Goal: Check status: Check status

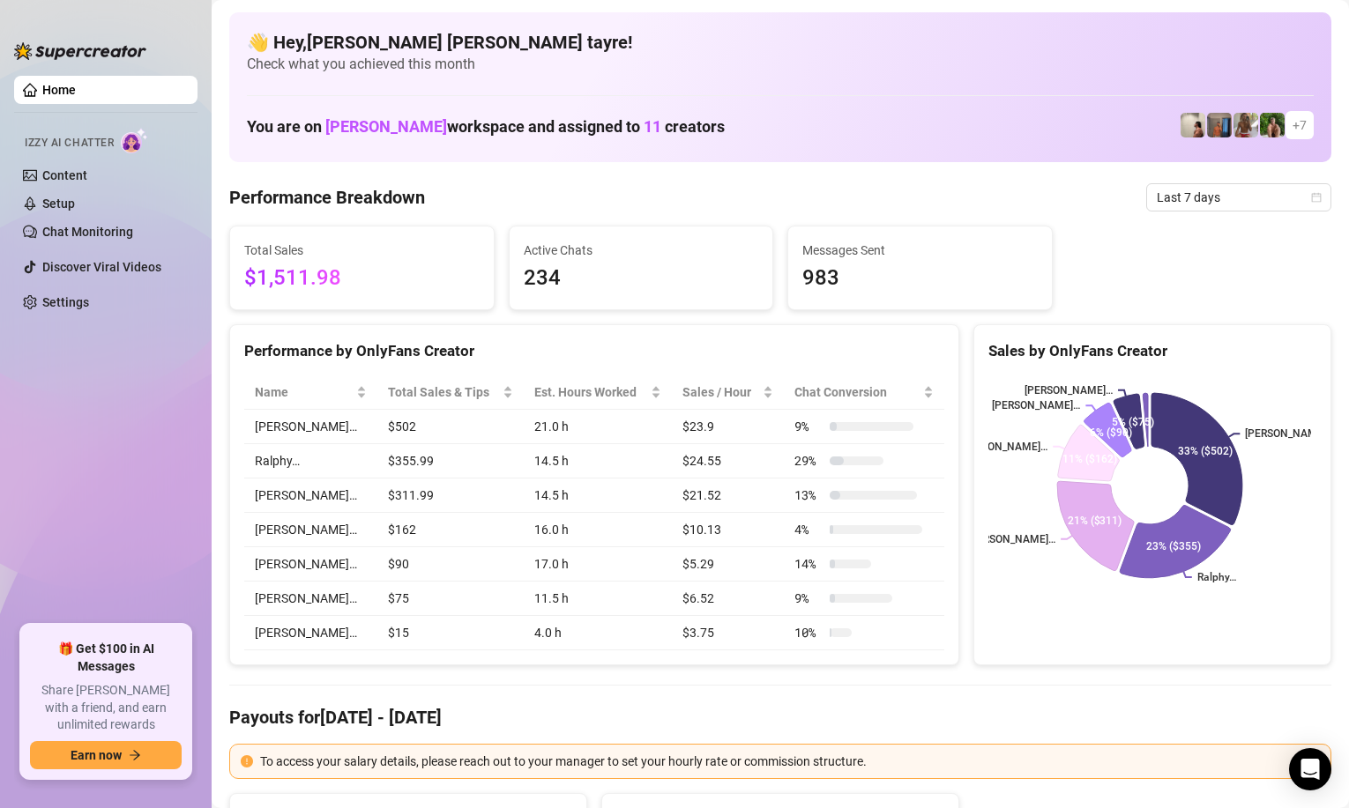
click at [100, 458] on ul "Home Izzy AI Chatter Content Setup Chat Monitoring Discover Viral Videos Settin…" at bounding box center [105, 343] width 183 height 549
click at [1235, 211] on div "Last 7 days" at bounding box center [1238, 197] width 185 height 28
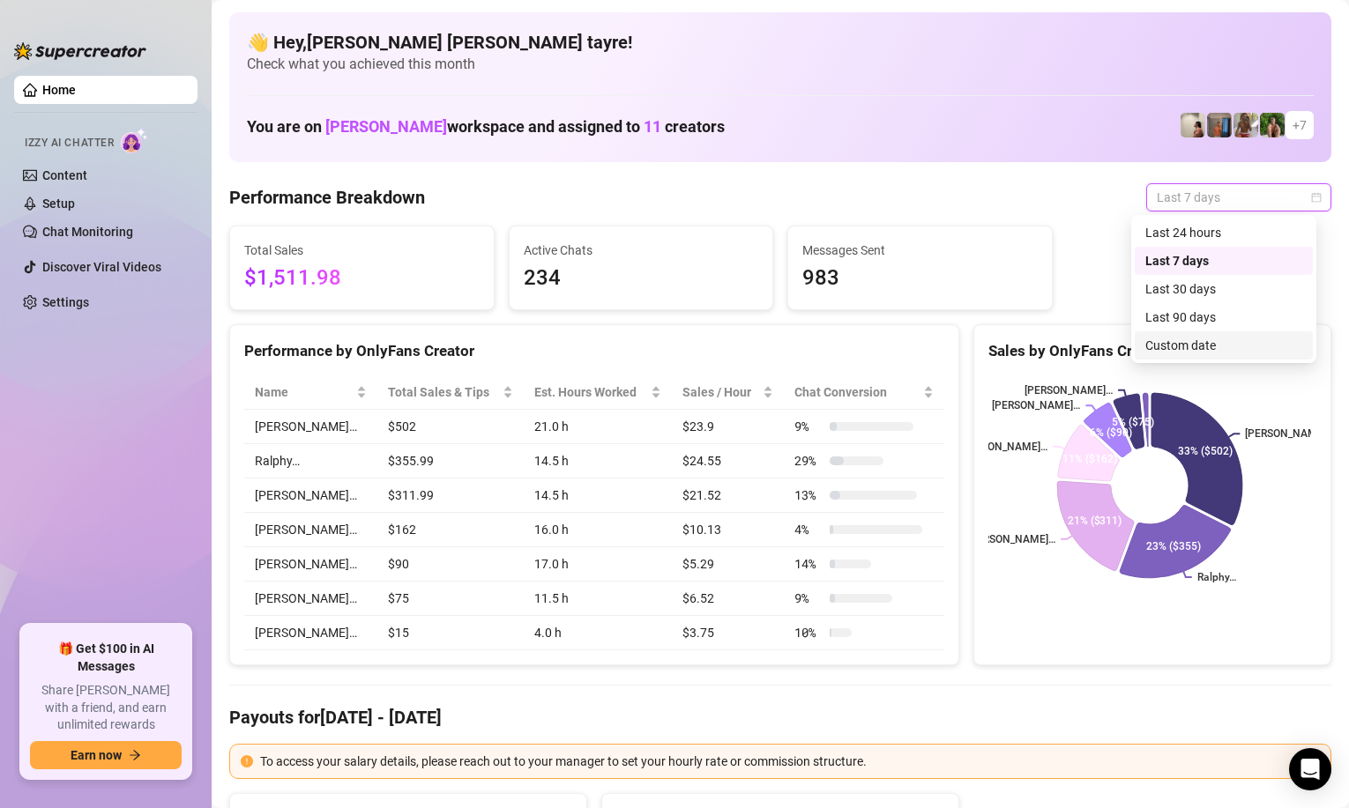
click at [1176, 345] on div "Custom date" at bounding box center [1223, 345] width 157 height 19
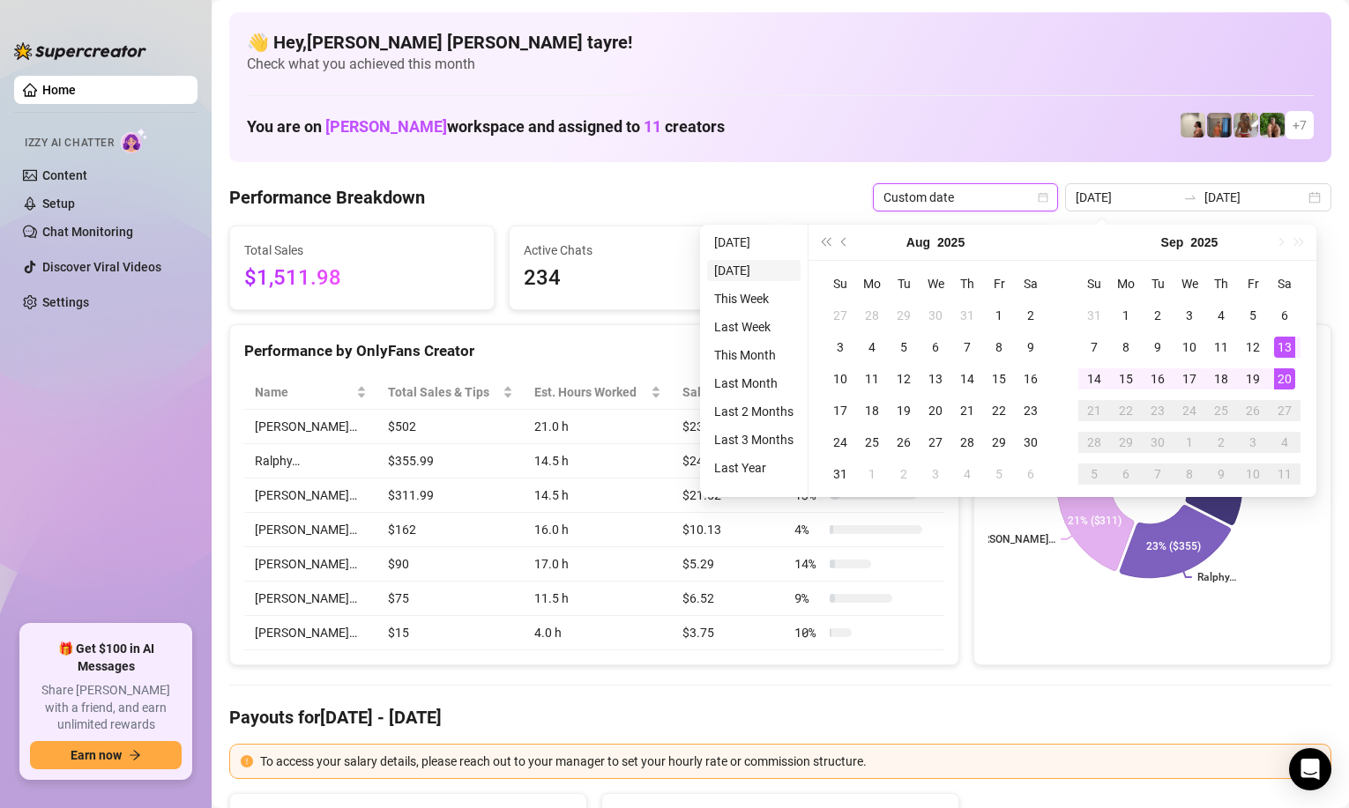
type input "[DATE]"
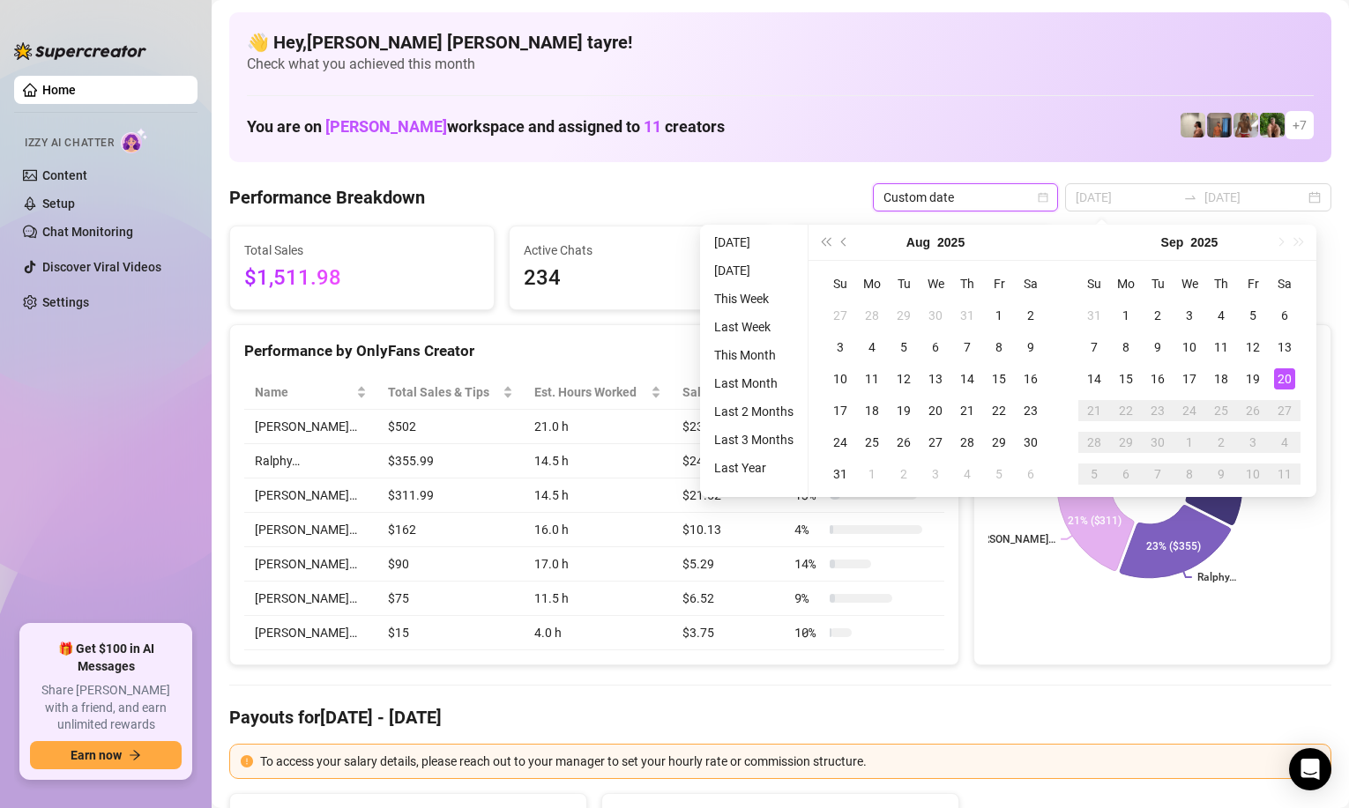
click at [760, 241] on li "[DATE]" at bounding box center [753, 242] width 93 height 21
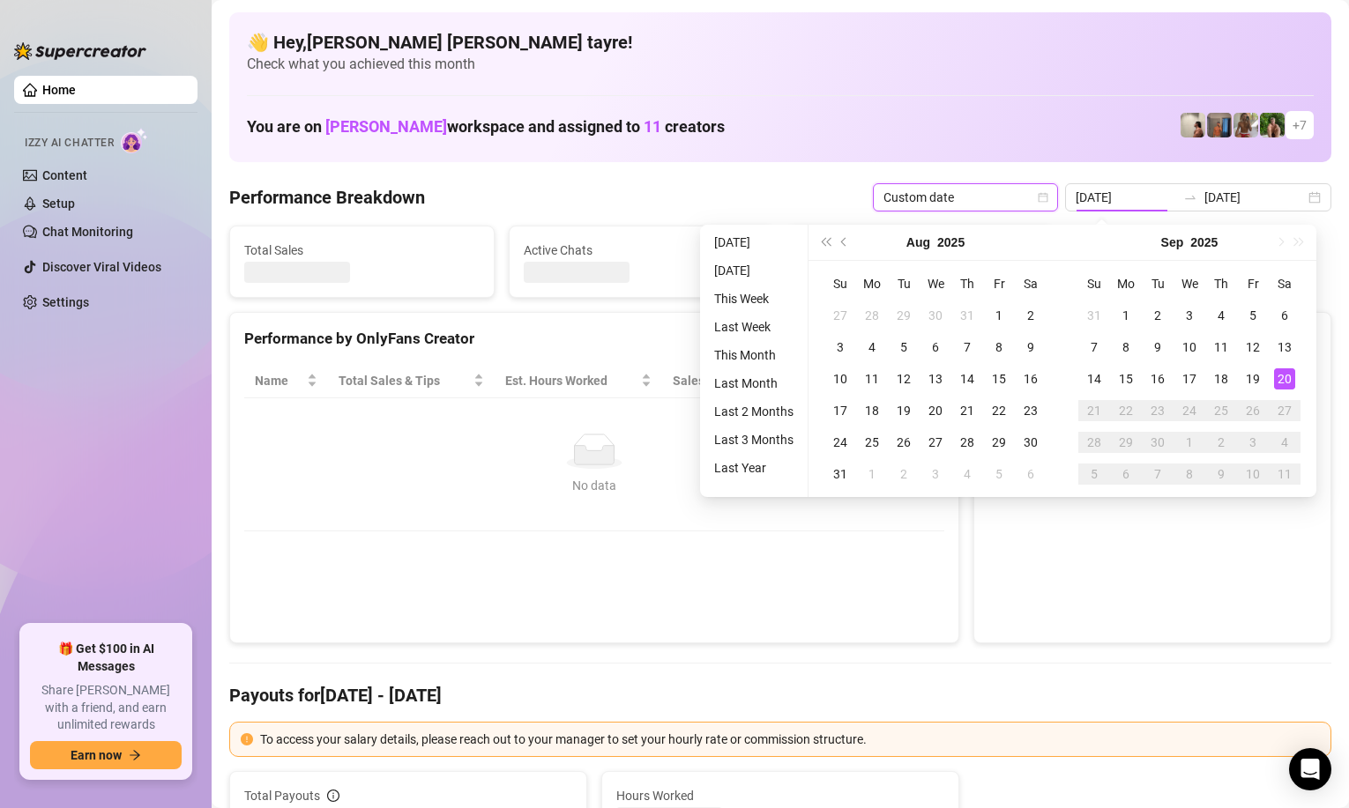
type input "[DATE]"
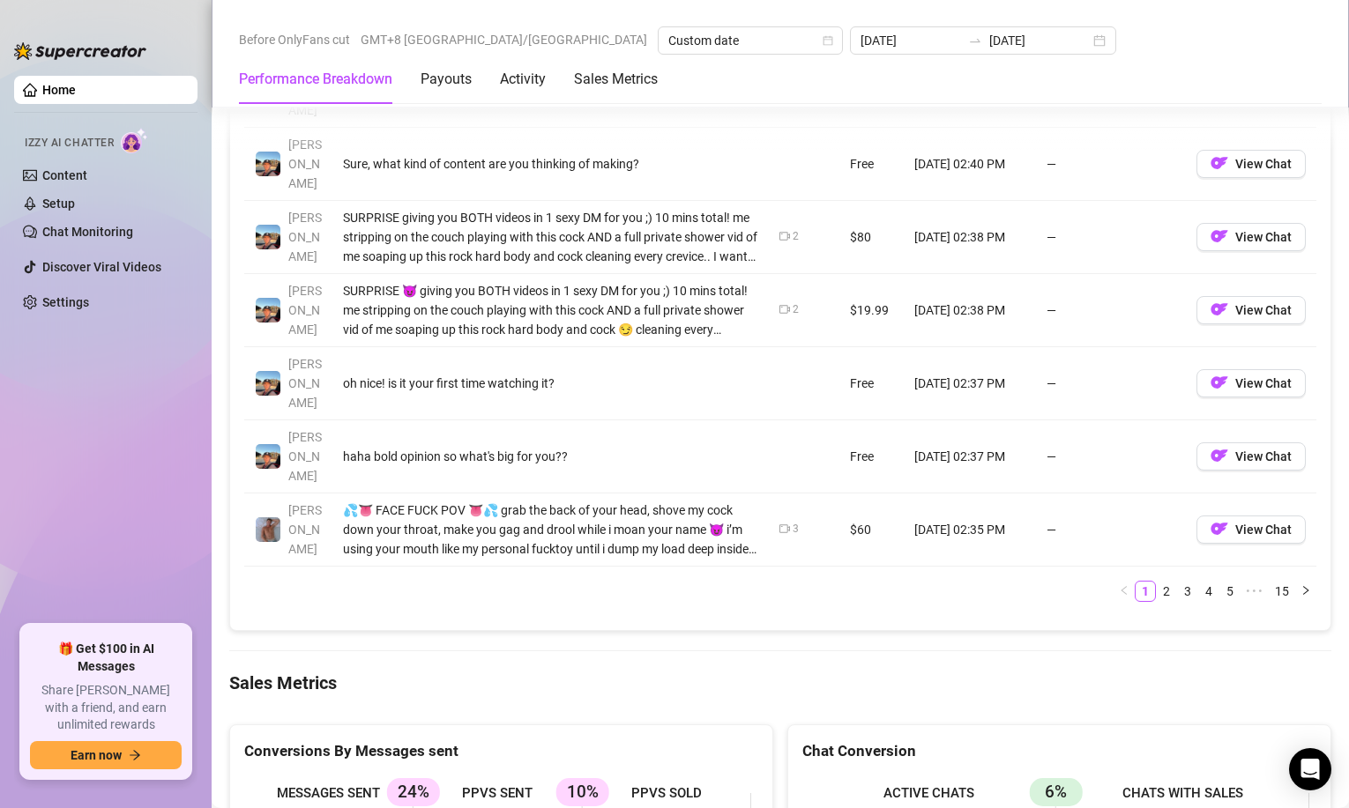
scroll to position [2292, 0]
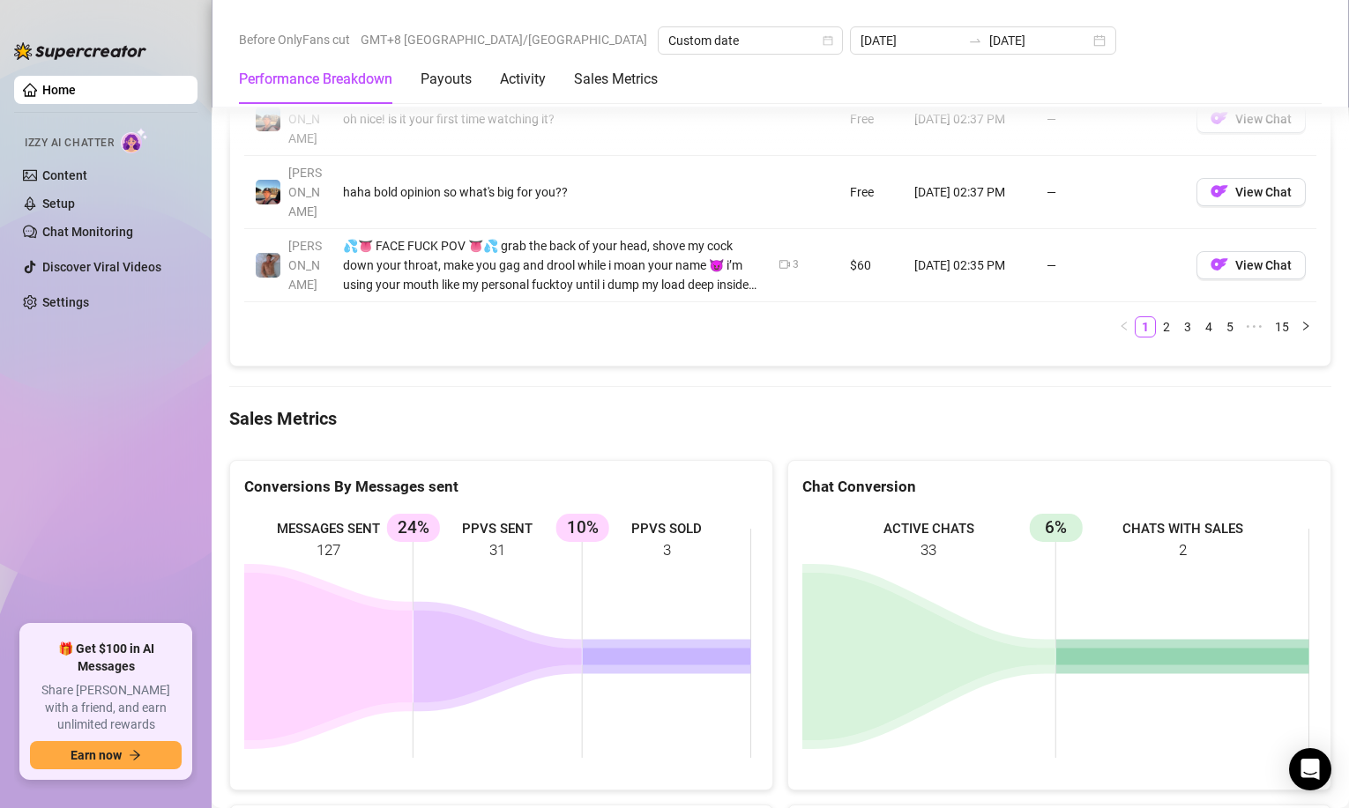
click at [197, 457] on aside "Home Izzy AI Chatter Content Setup Chat Monitoring Discover Viral Videos Settin…" at bounding box center [106, 404] width 212 height 808
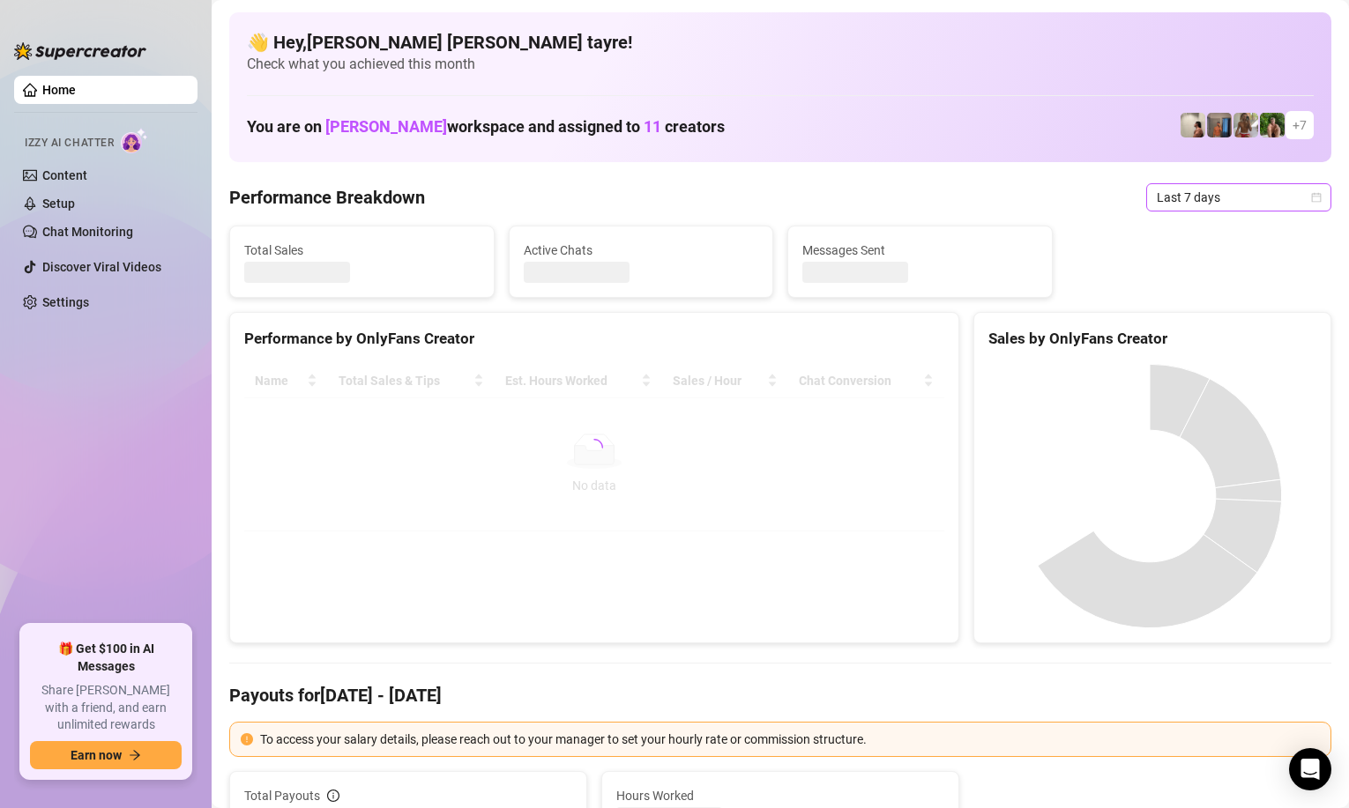
click at [1239, 194] on span "Last 7 days" at bounding box center [1239, 197] width 164 height 26
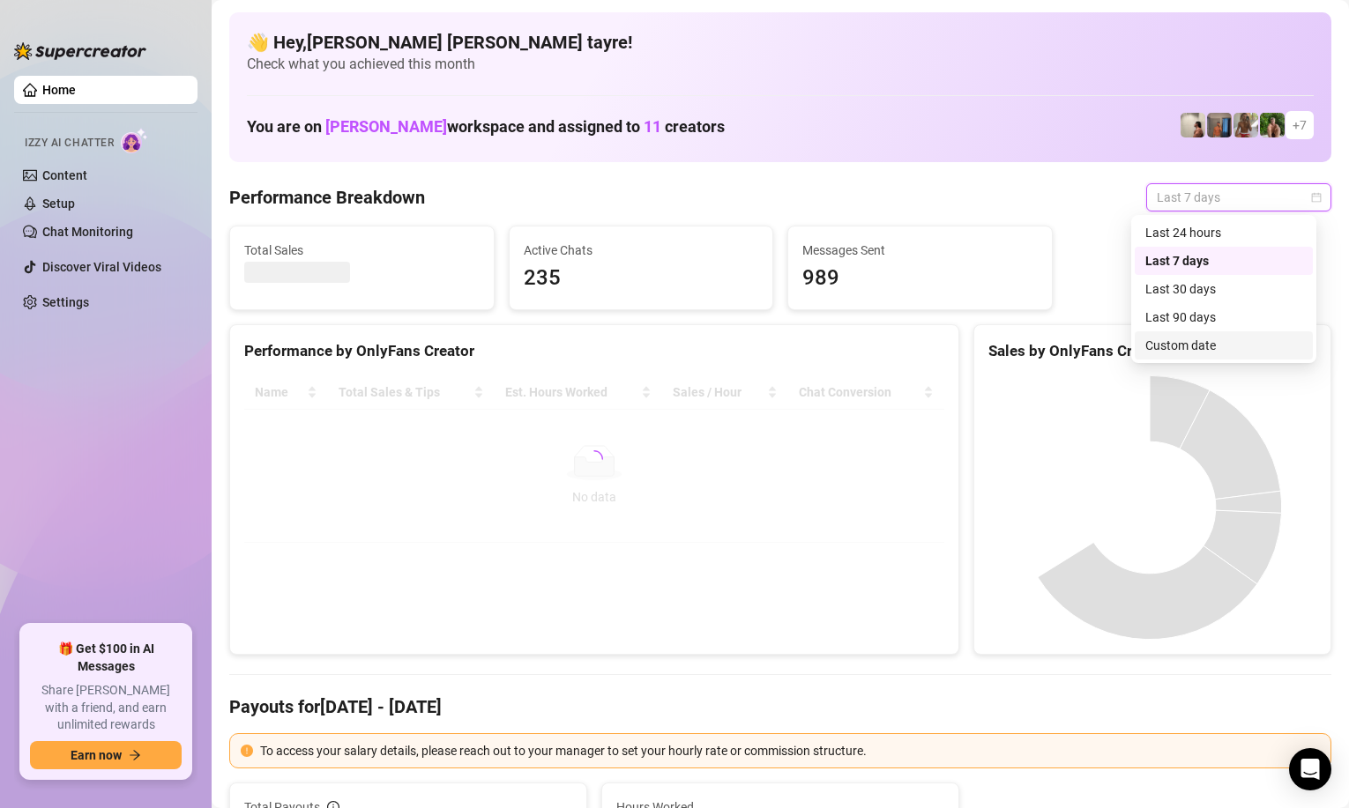
click at [1171, 351] on div "Custom date" at bounding box center [1223, 345] width 157 height 19
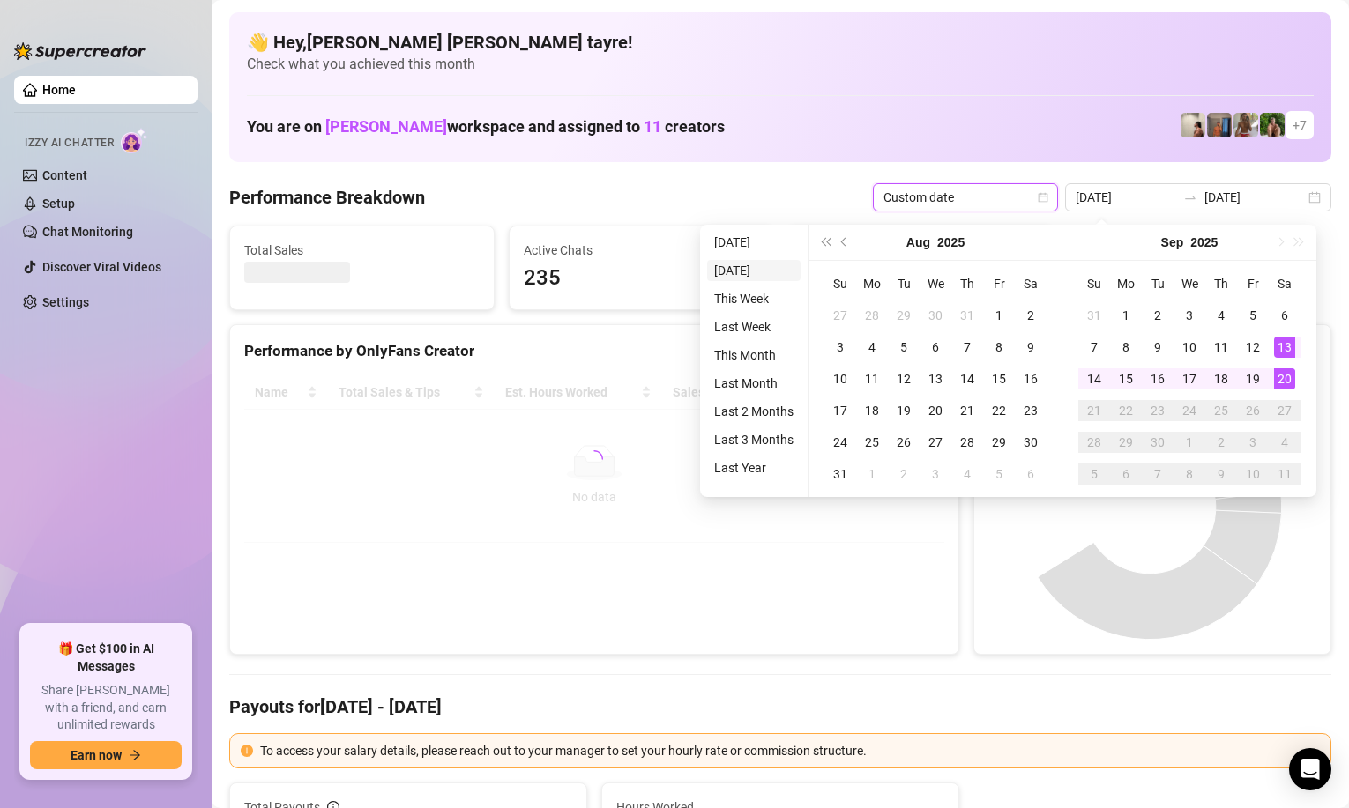
type input "2025-09-19"
type input "[DATE]"
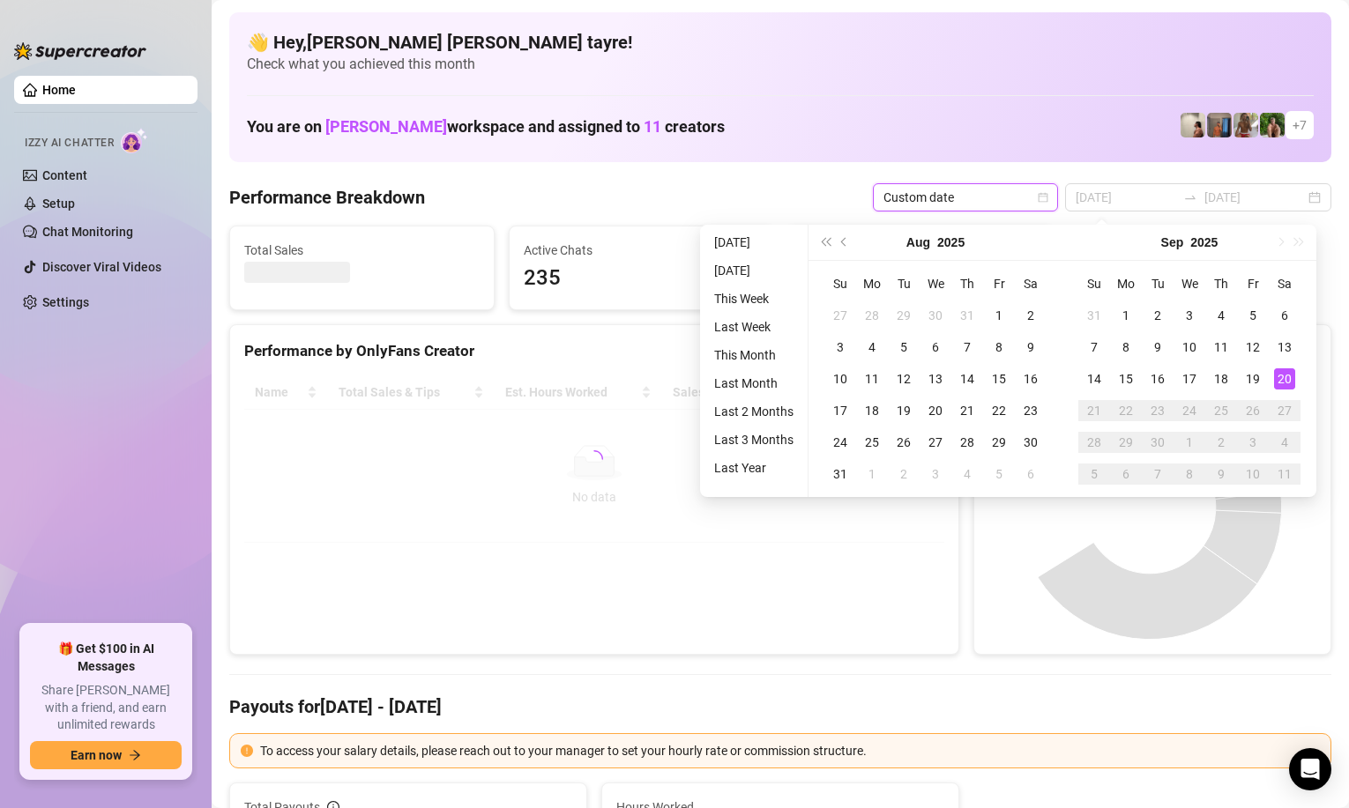
click at [747, 247] on li "[DATE]" at bounding box center [753, 242] width 93 height 21
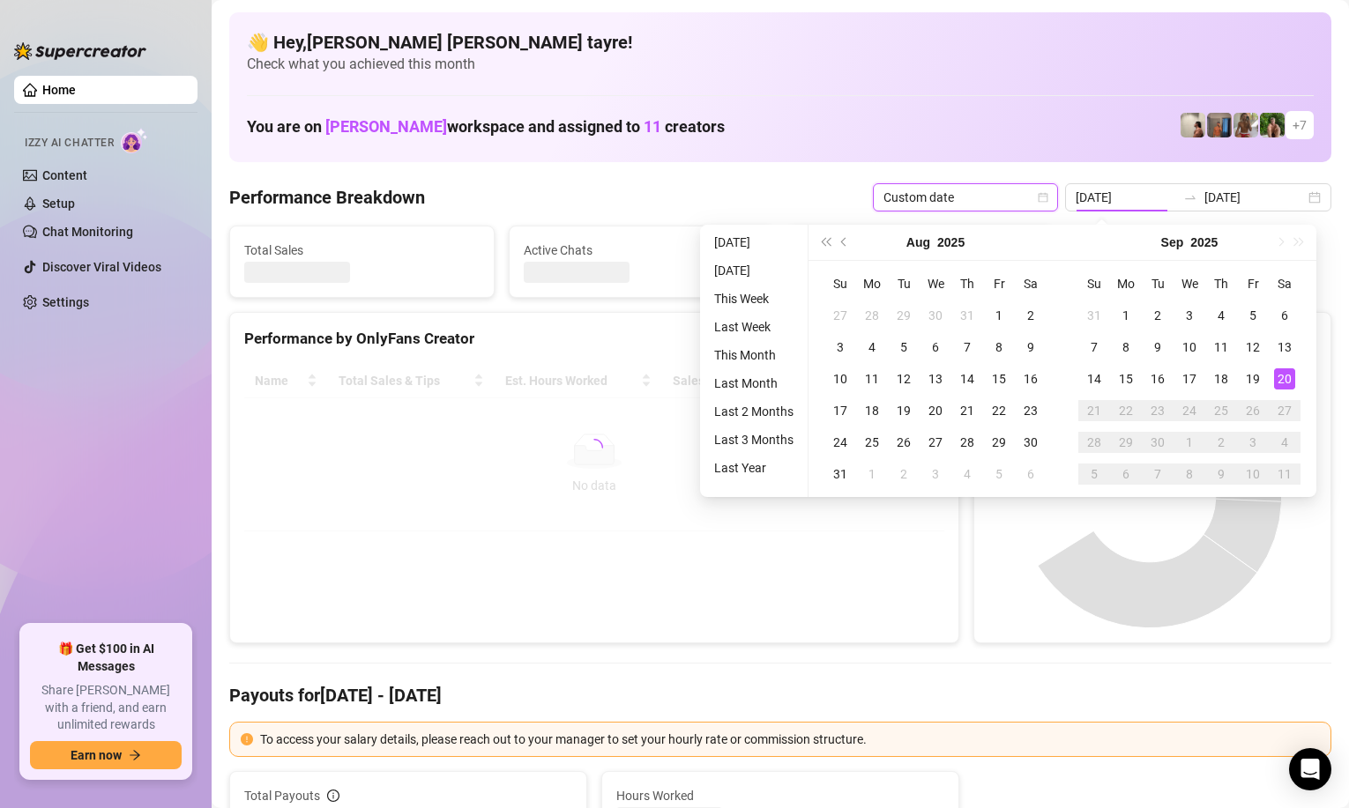
type input "[DATE]"
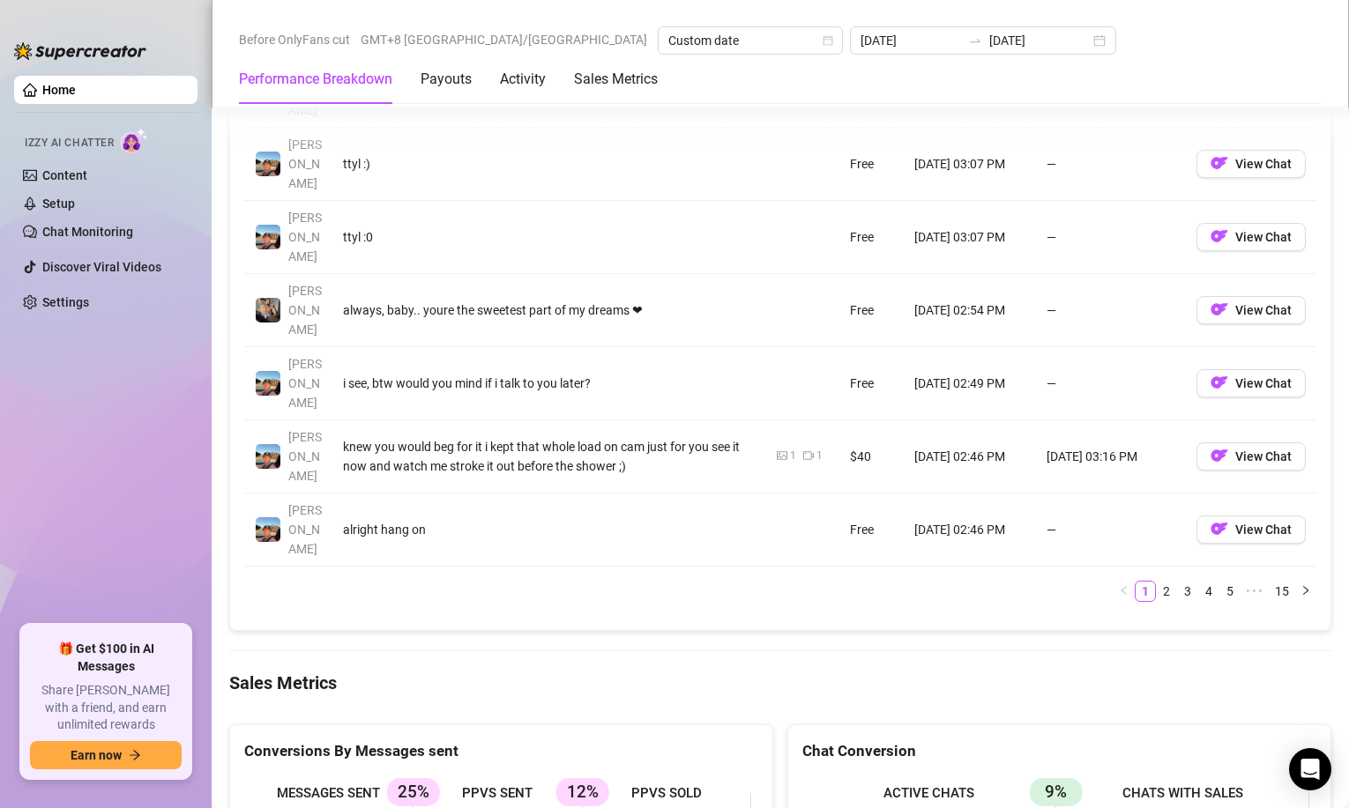
scroll to position [2292, 0]
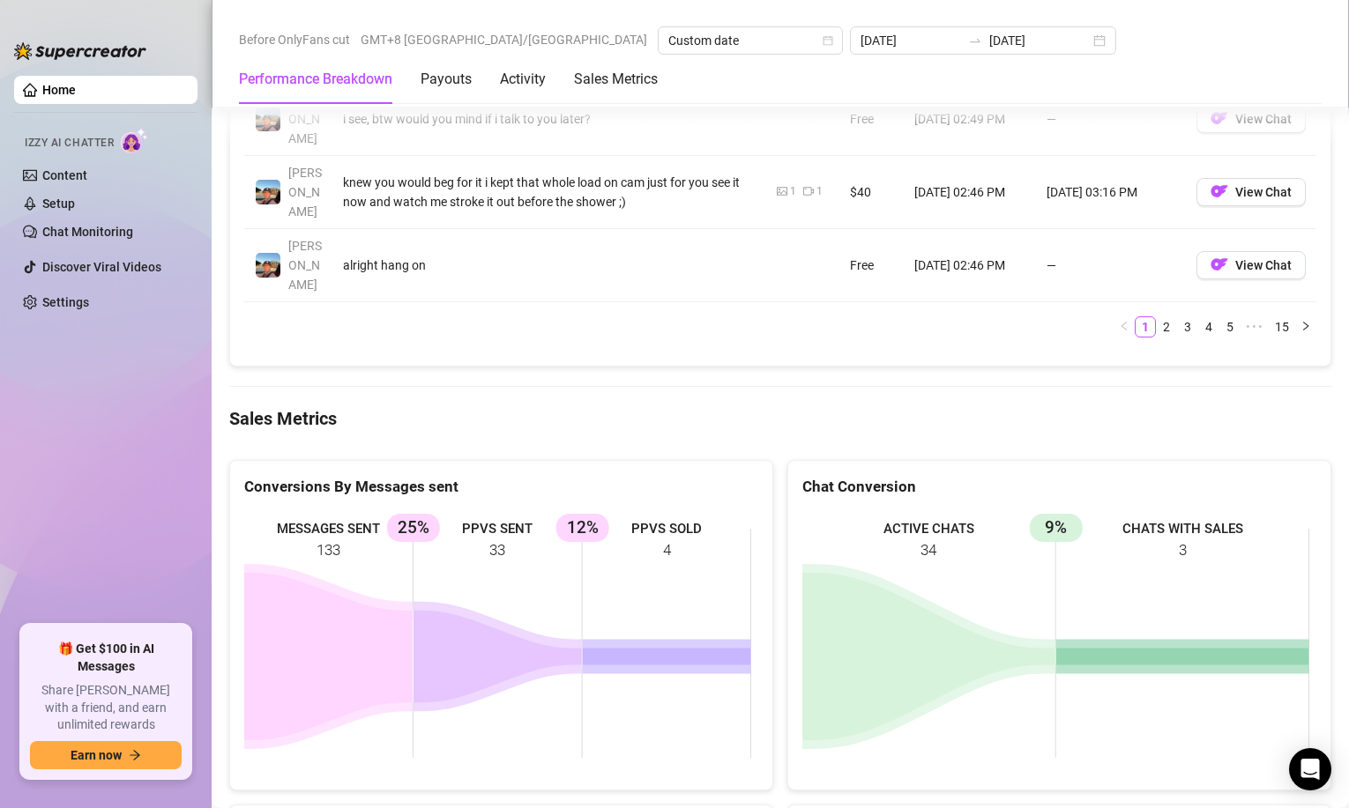
click at [247, 573] on icon at bounding box center [328, 656] width 168 height 167
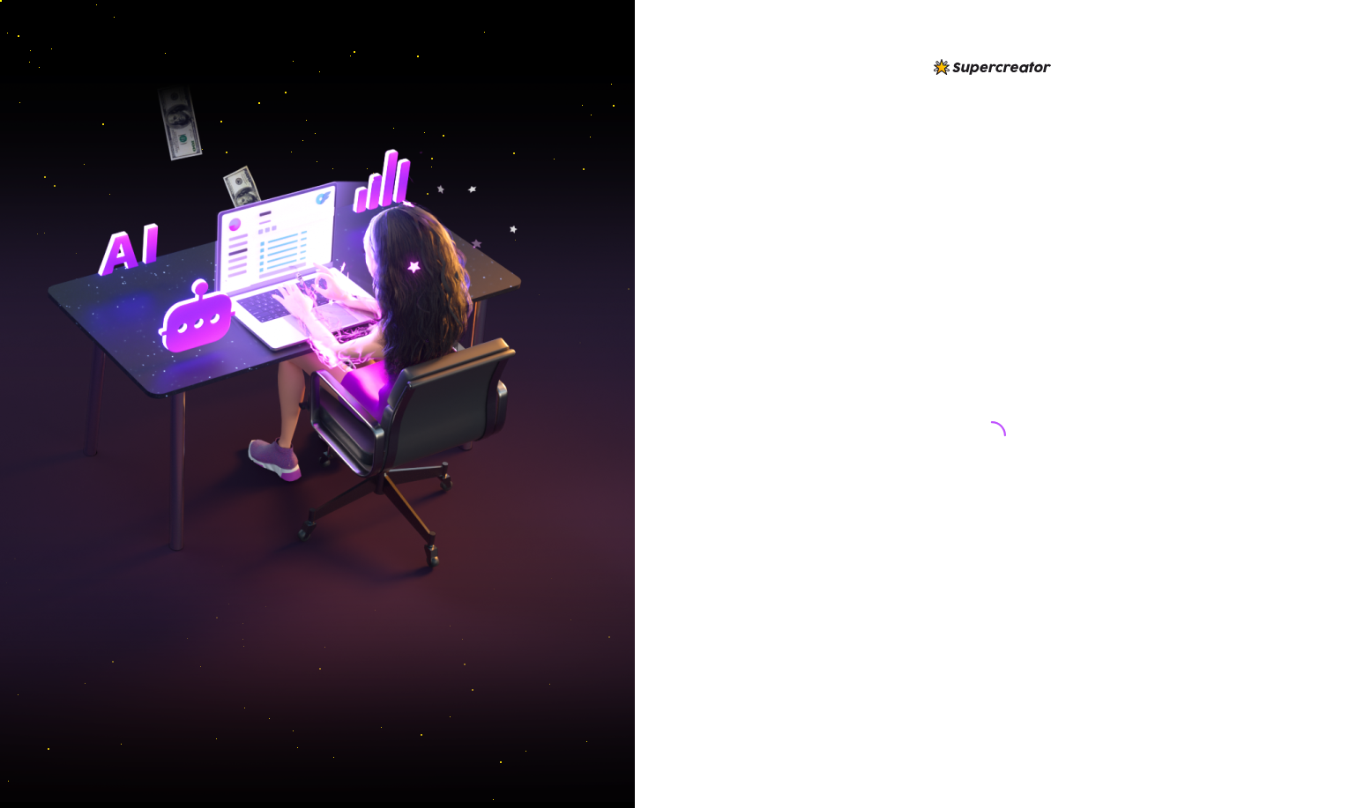
click at [199, 239] on img at bounding box center [317, 404] width 635 height 796
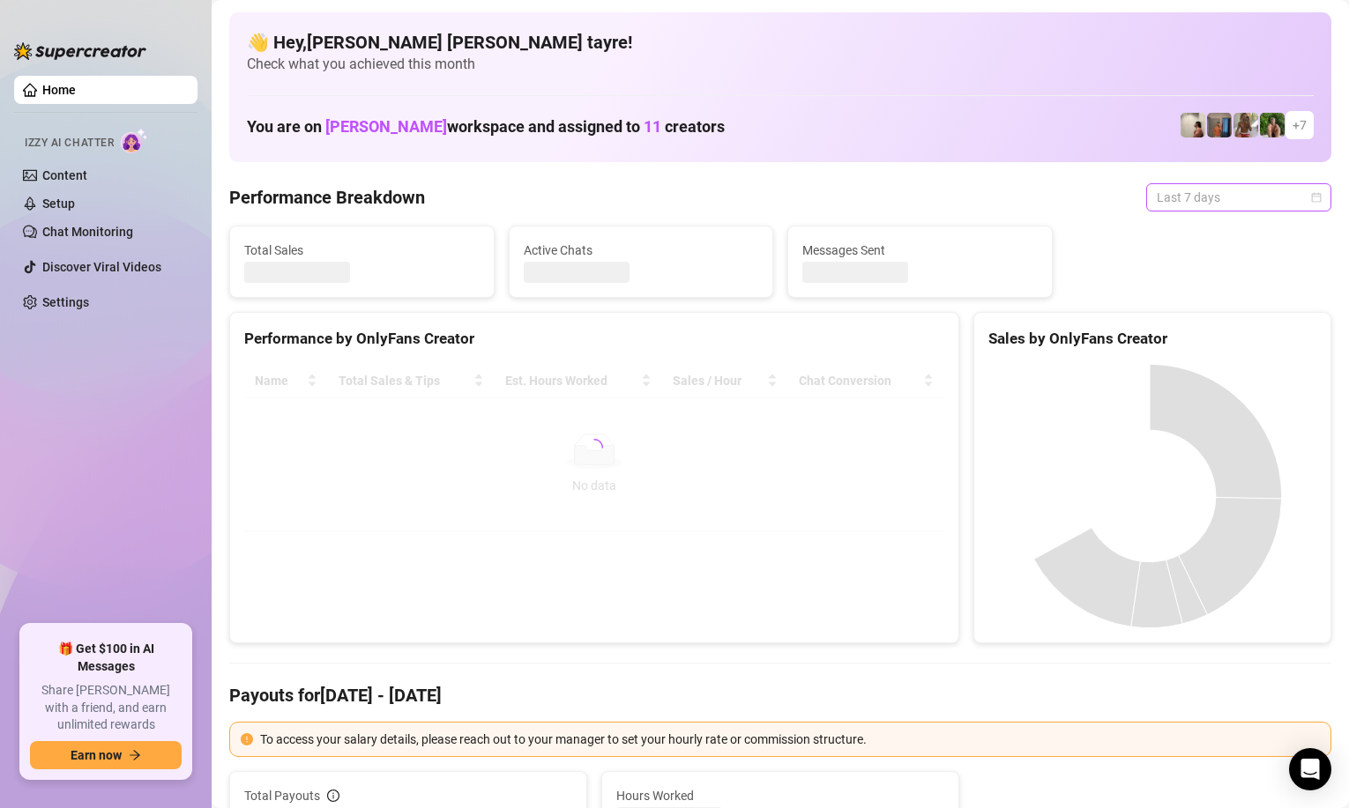
click at [1203, 189] on span "Last 7 days" at bounding box center [1239, 197] width 164 height 26
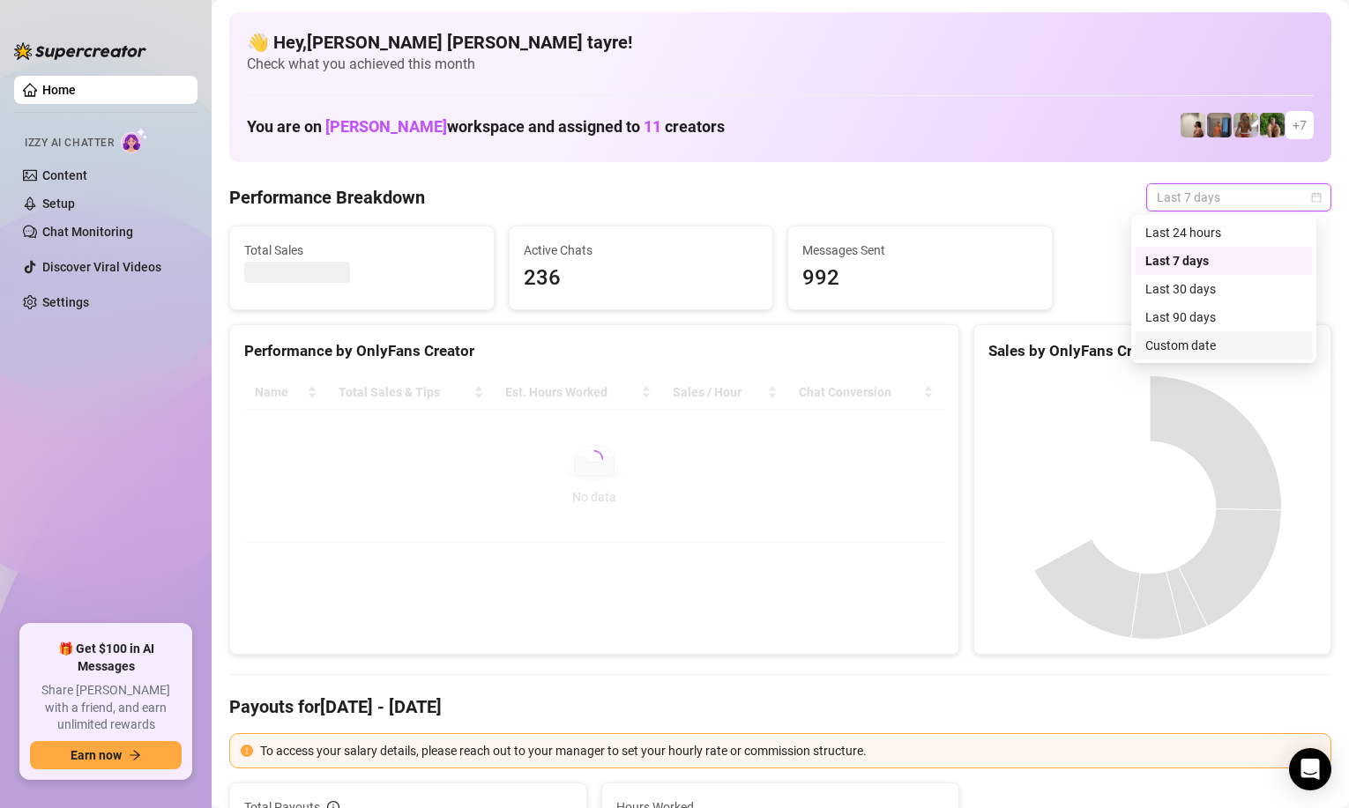
click at [1168, 356] on div "Custom date" at bounding box center [1224, 345] width 178 height 28
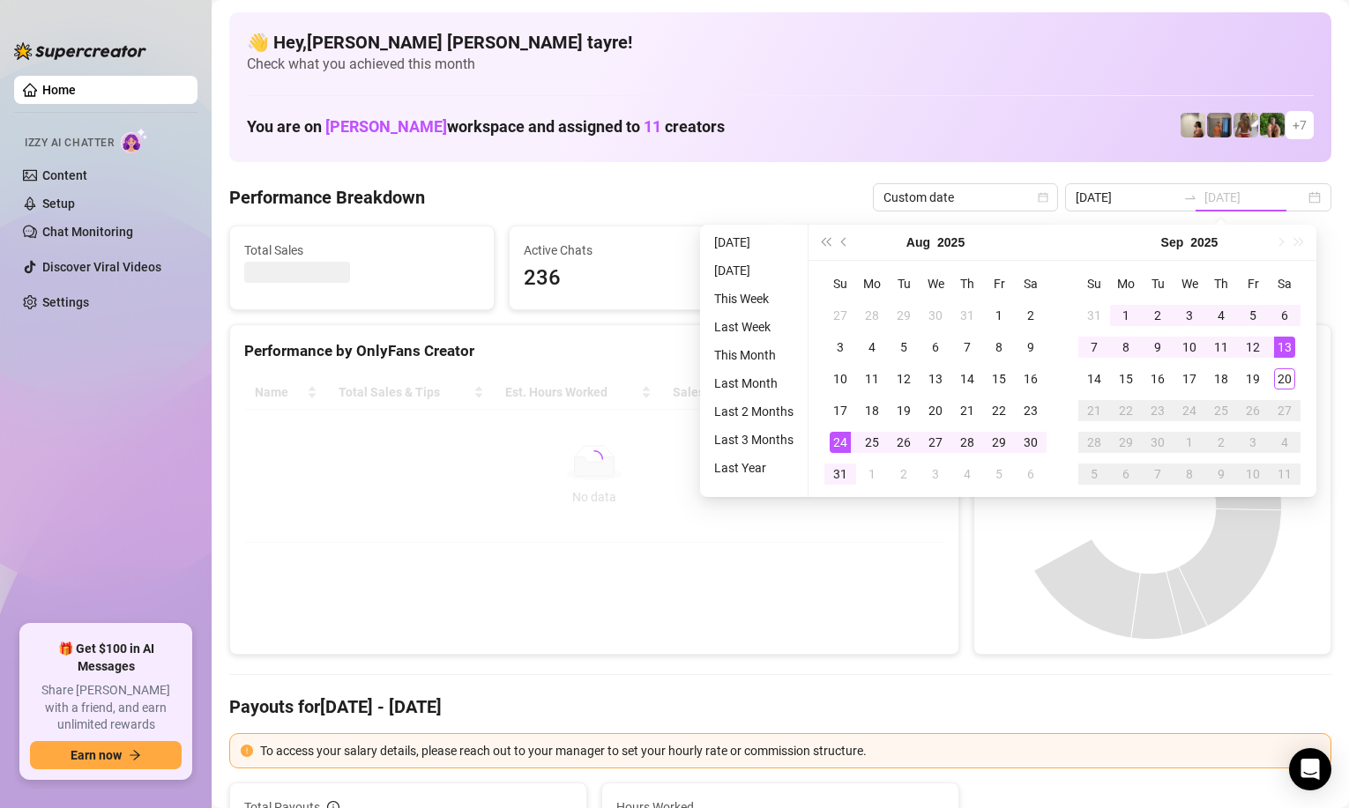
type input "[DATE]"
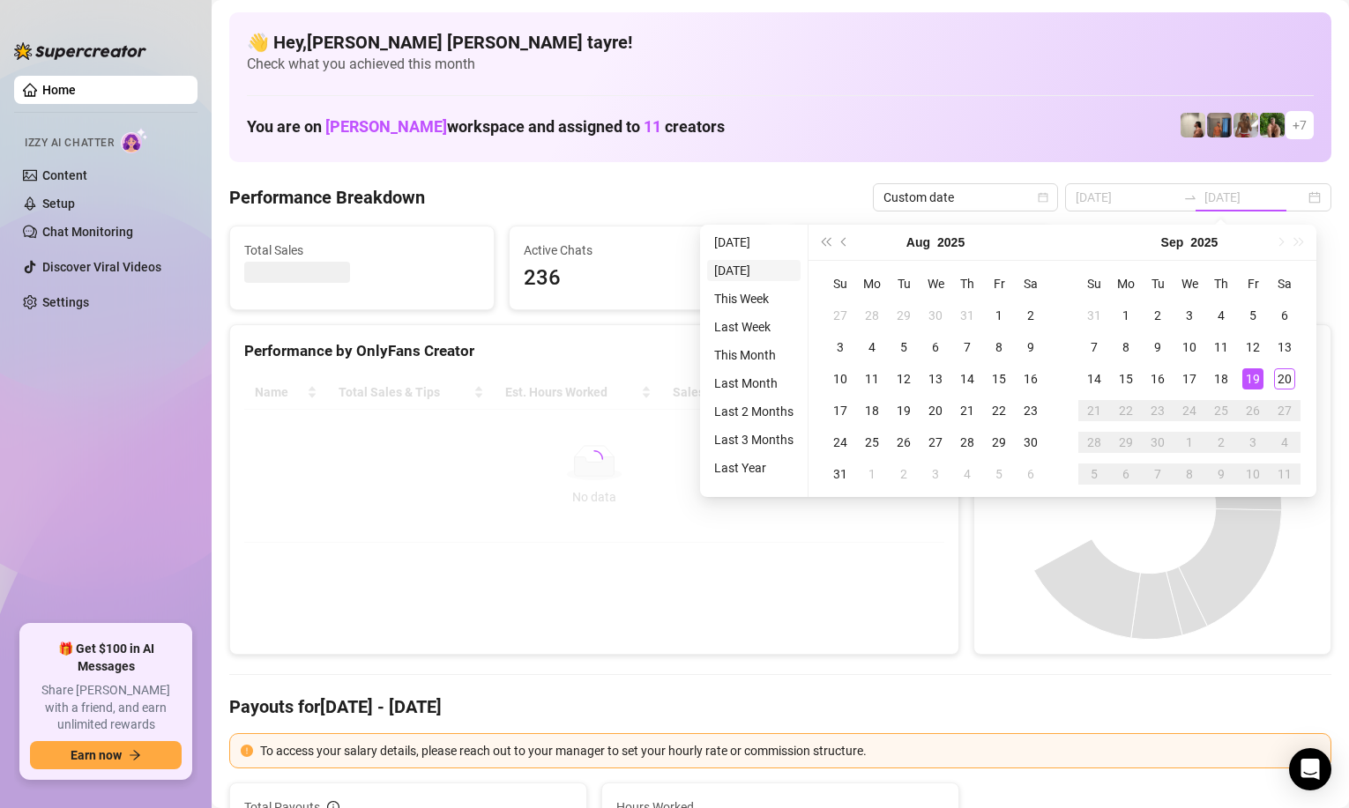
type input "[DATE]"
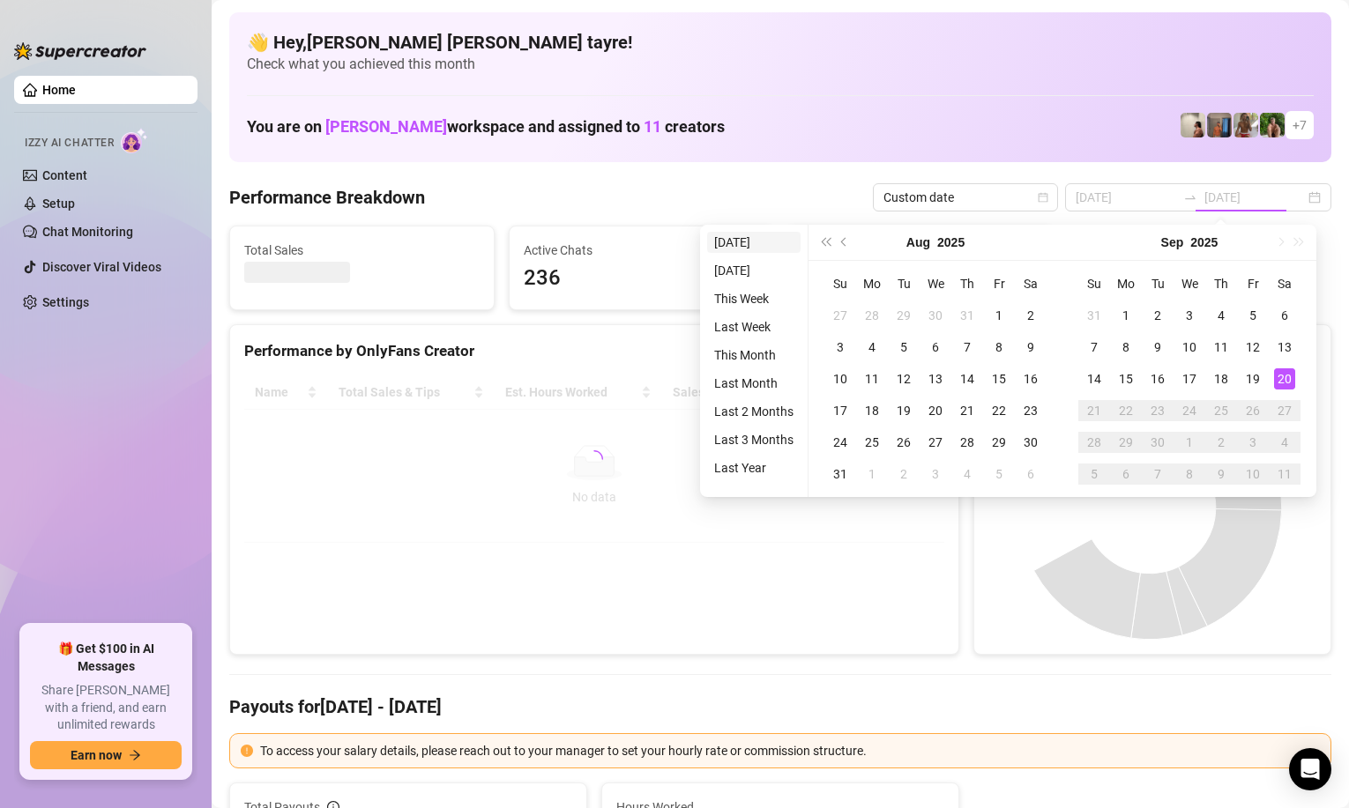
click at [766, 246] on li "[DATE]" at bounding box center [753, 242] width 93 height 21
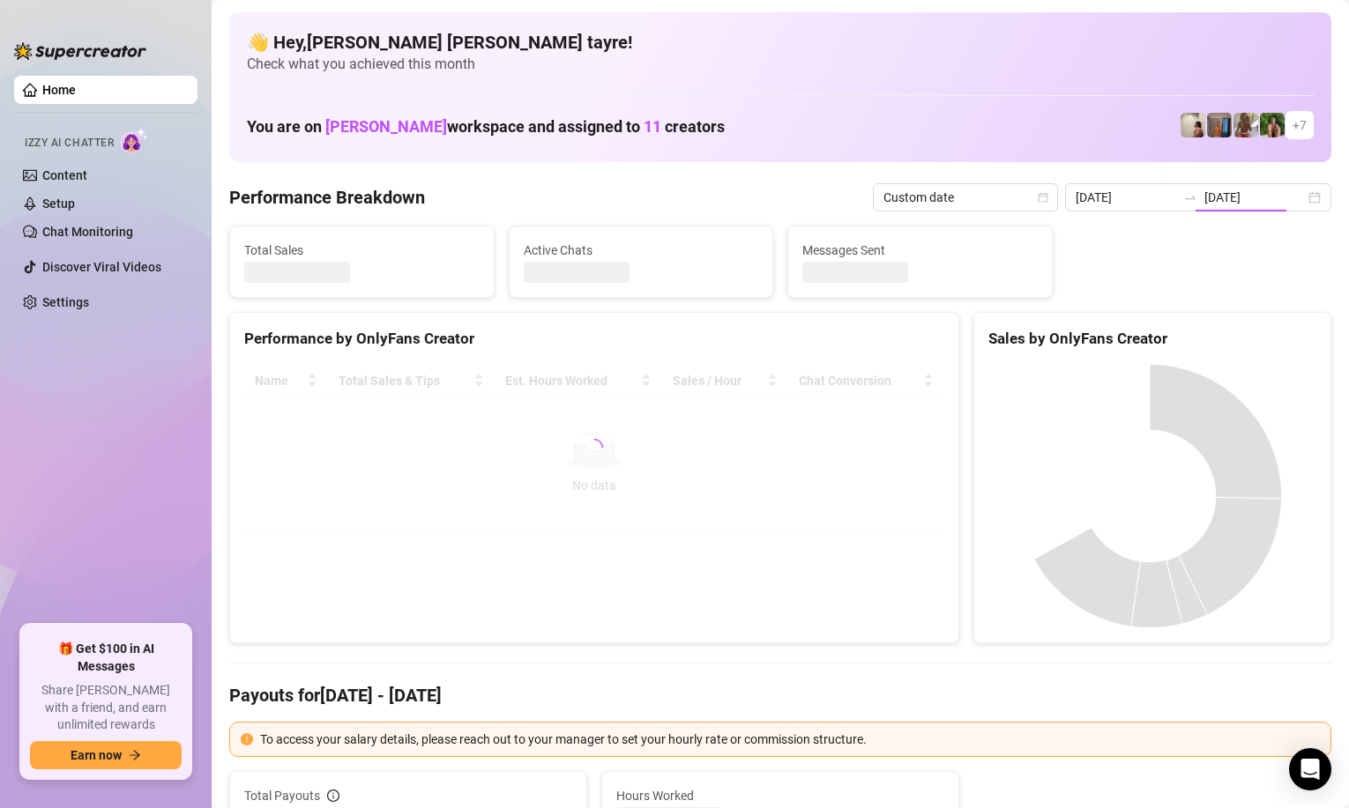
type input "[DATE]"
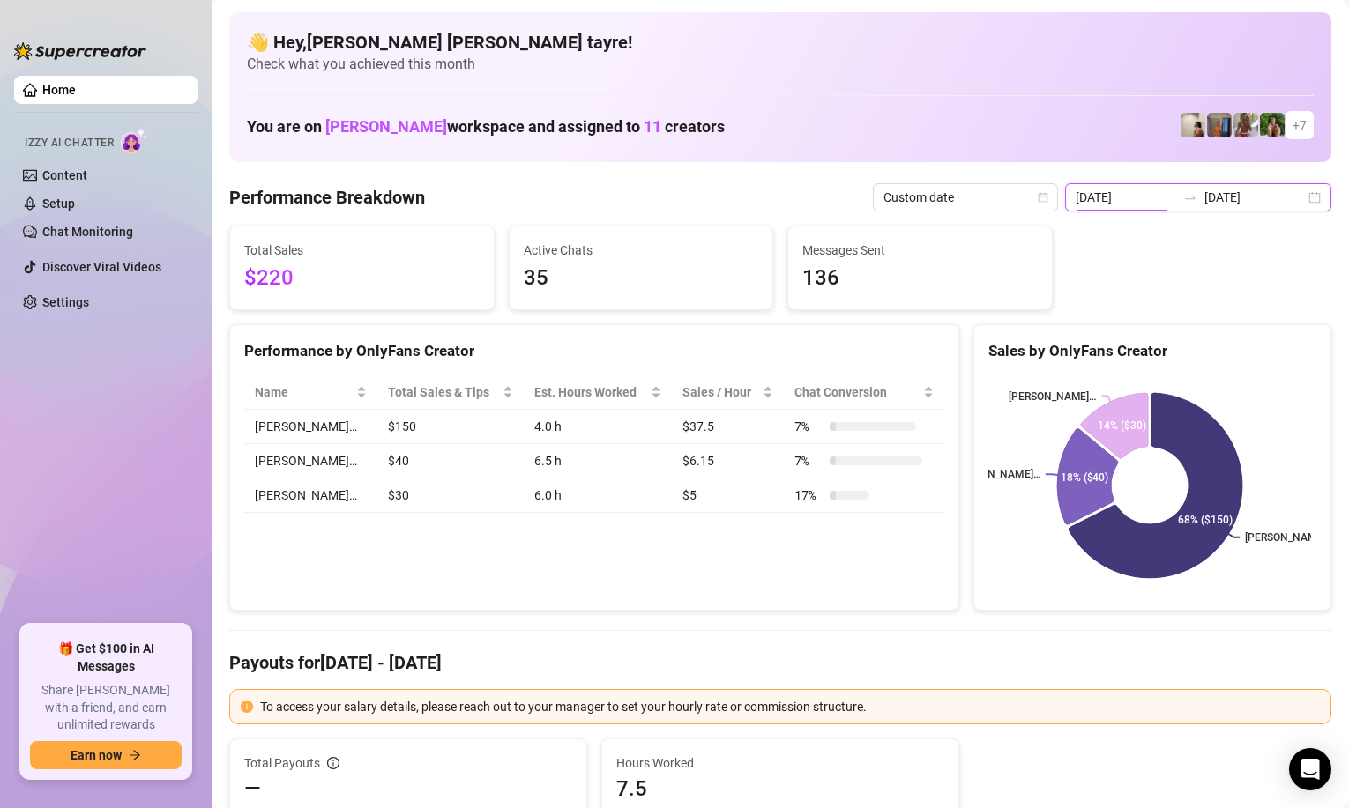
click at [1147, 200] on input "[DATE]" at bounding box center [1125, 197] width 100 height 19
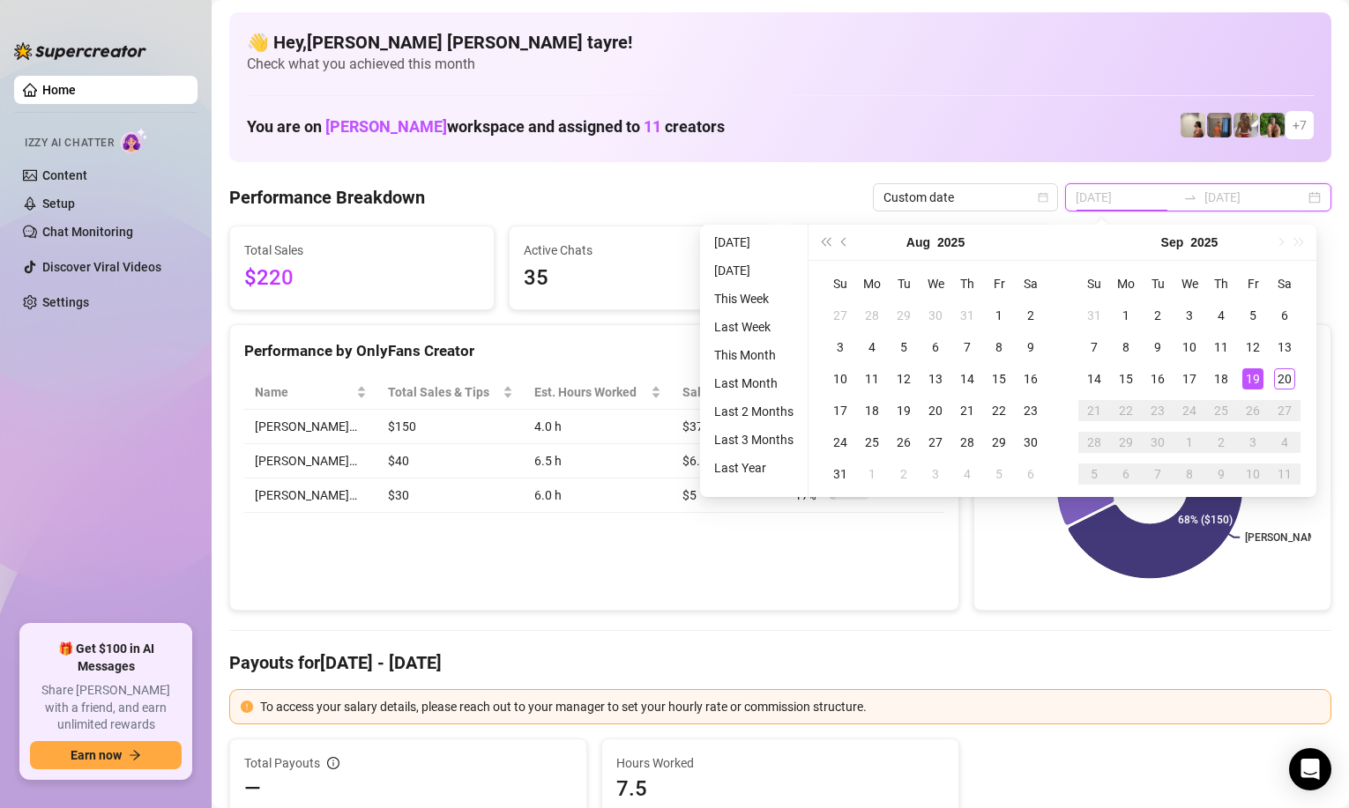
type input "[DATE]"
click at [719, 243] on li "[DATE]" at bounding box center [753, 242] width 93 height 21
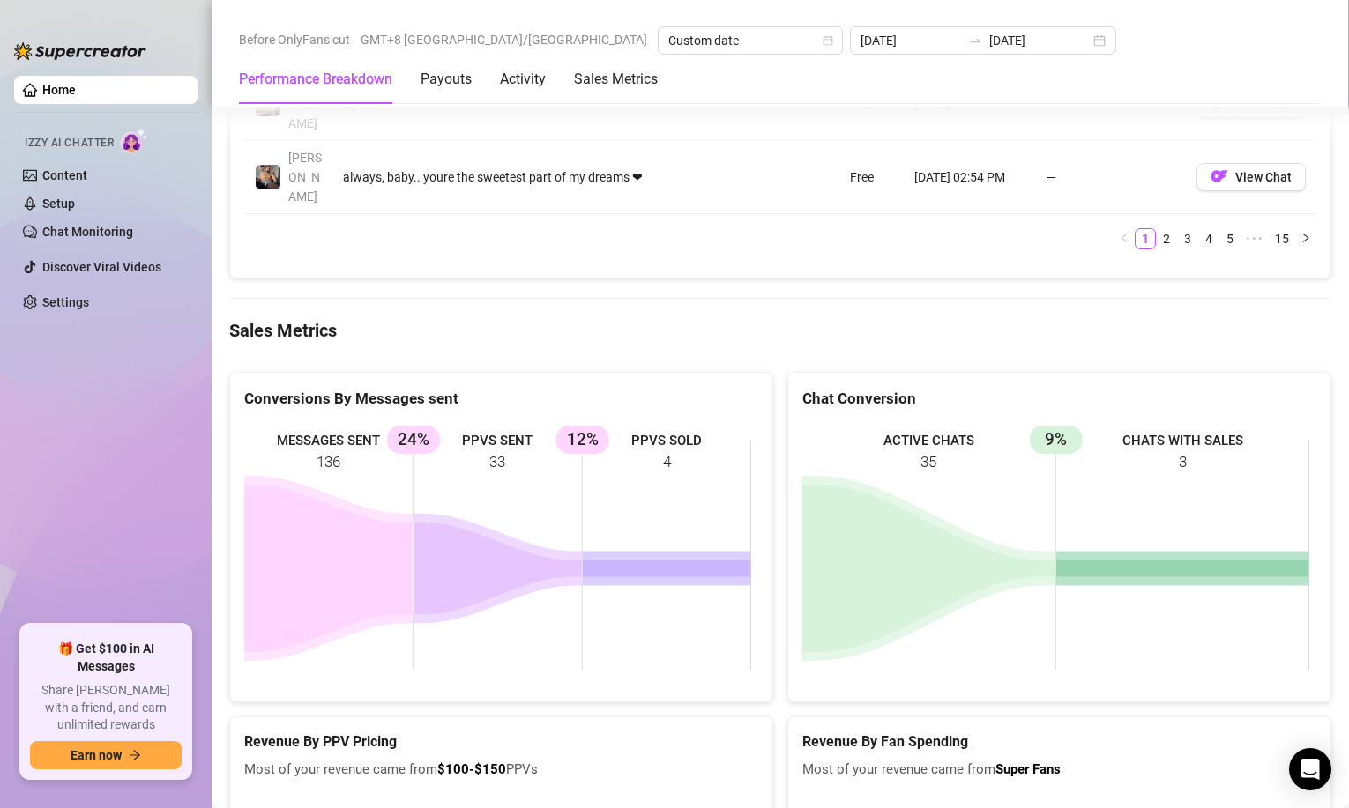
scroll to position [2204, 0]
